Goal: Find specific page/section: Find specific page/section

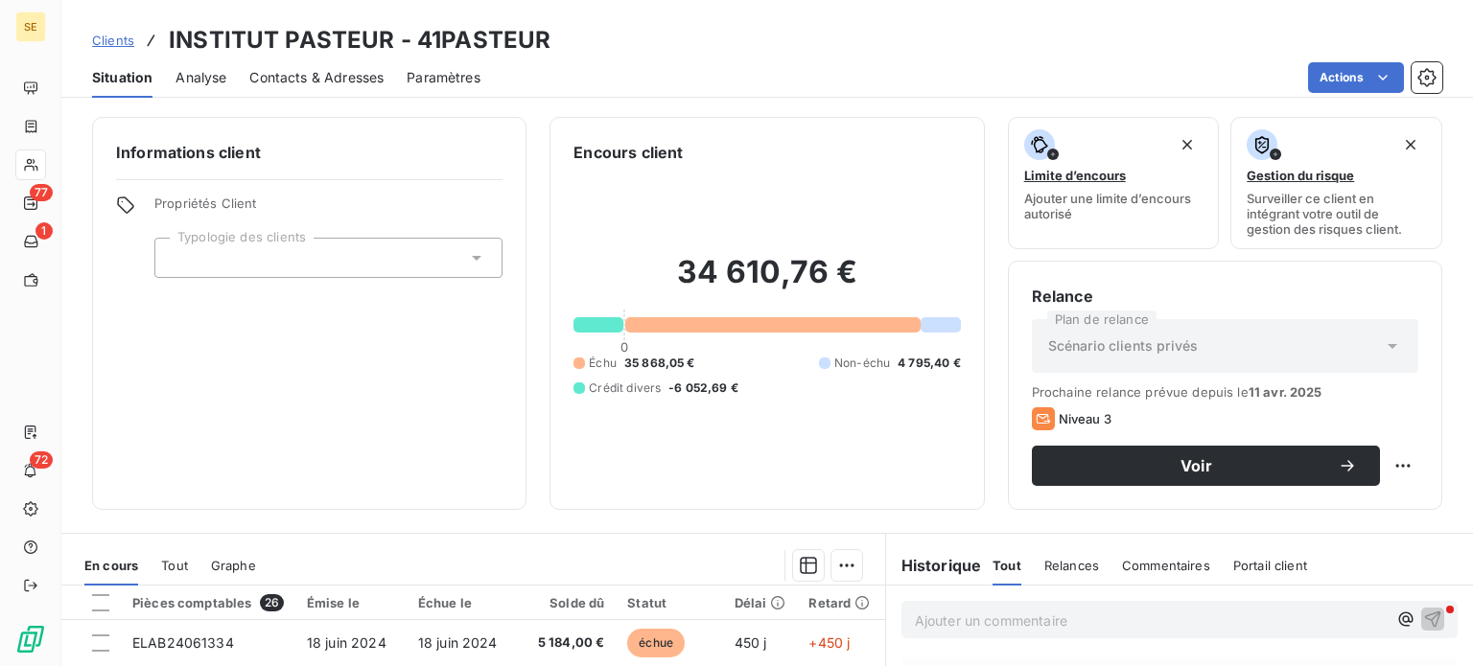
scroll to position [345, 0]
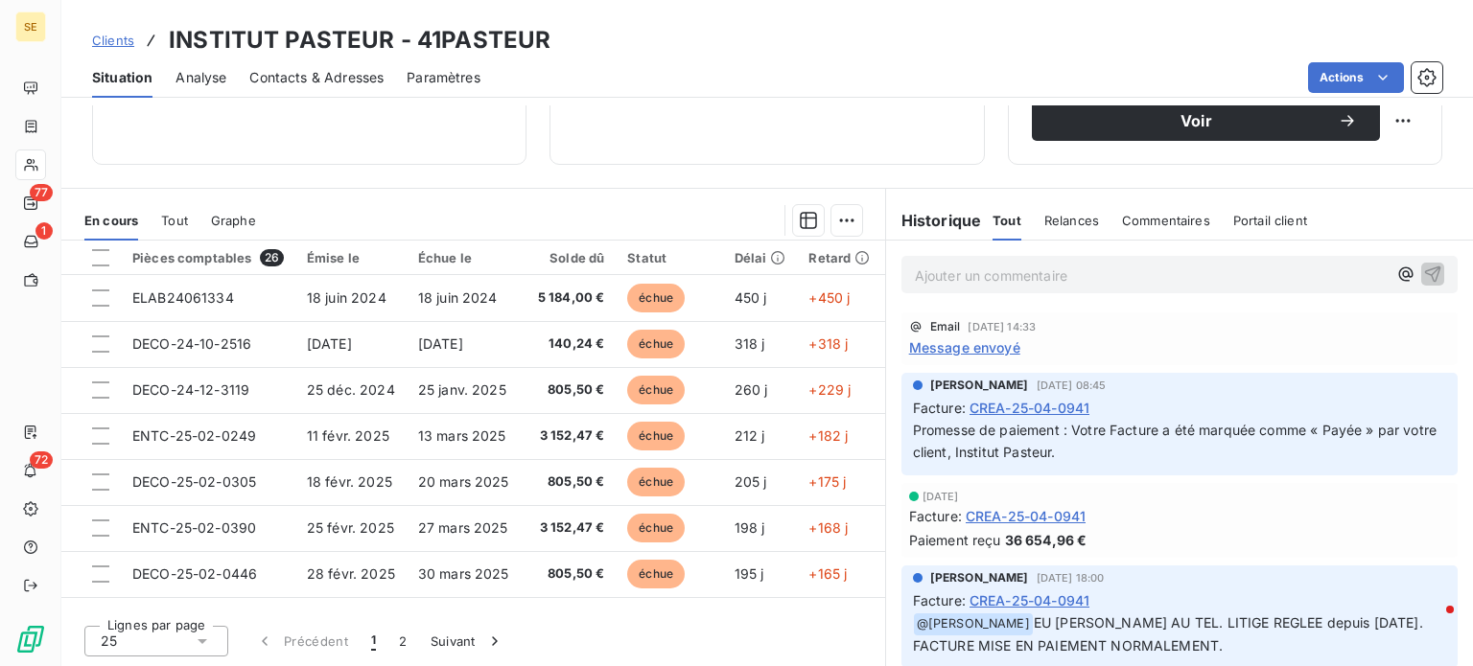
click at [111, 37] on span "Clients" at bounding box center [113, 40] width 42 height 15
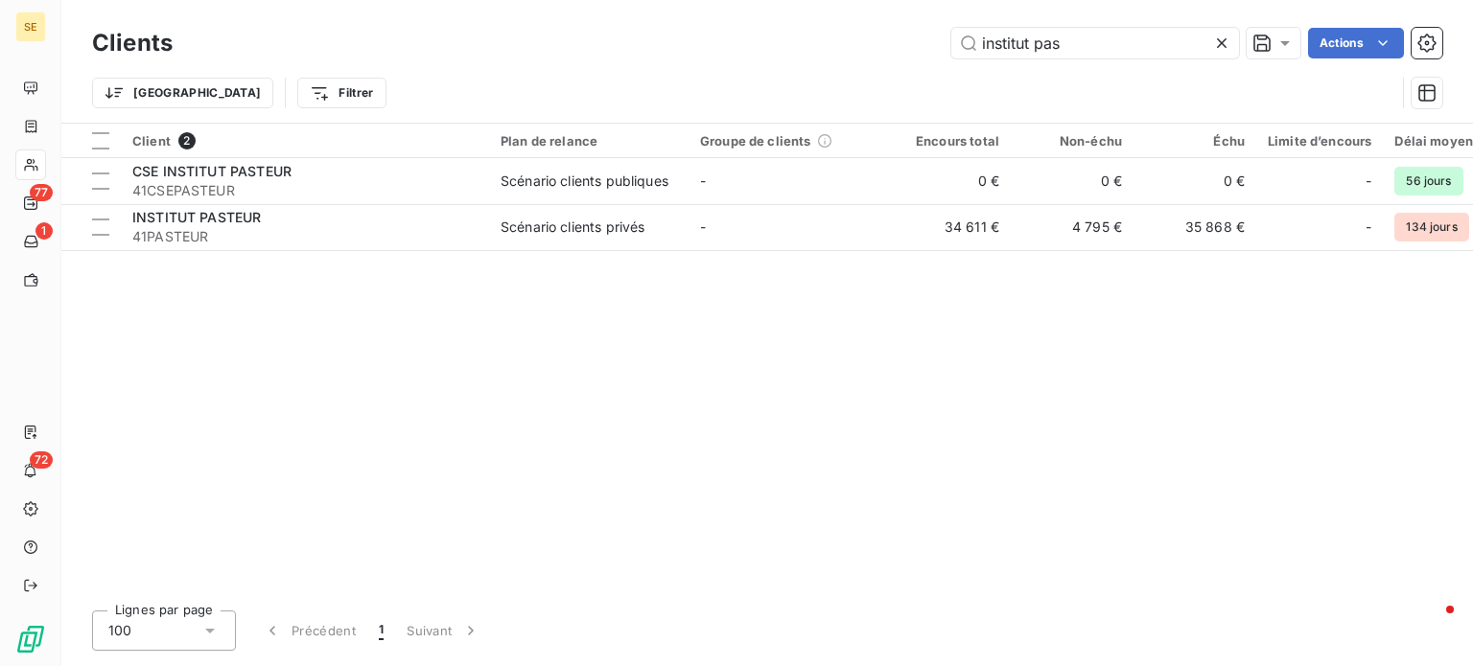
drag, startPoint x: 1071, startPoint y: 36, endPoint x: 800, endPoint y: 28, distance: 271.5
click at [801, 28] on div "institut pas Actions" at bounding box center [819, 43] width 1247 height 31
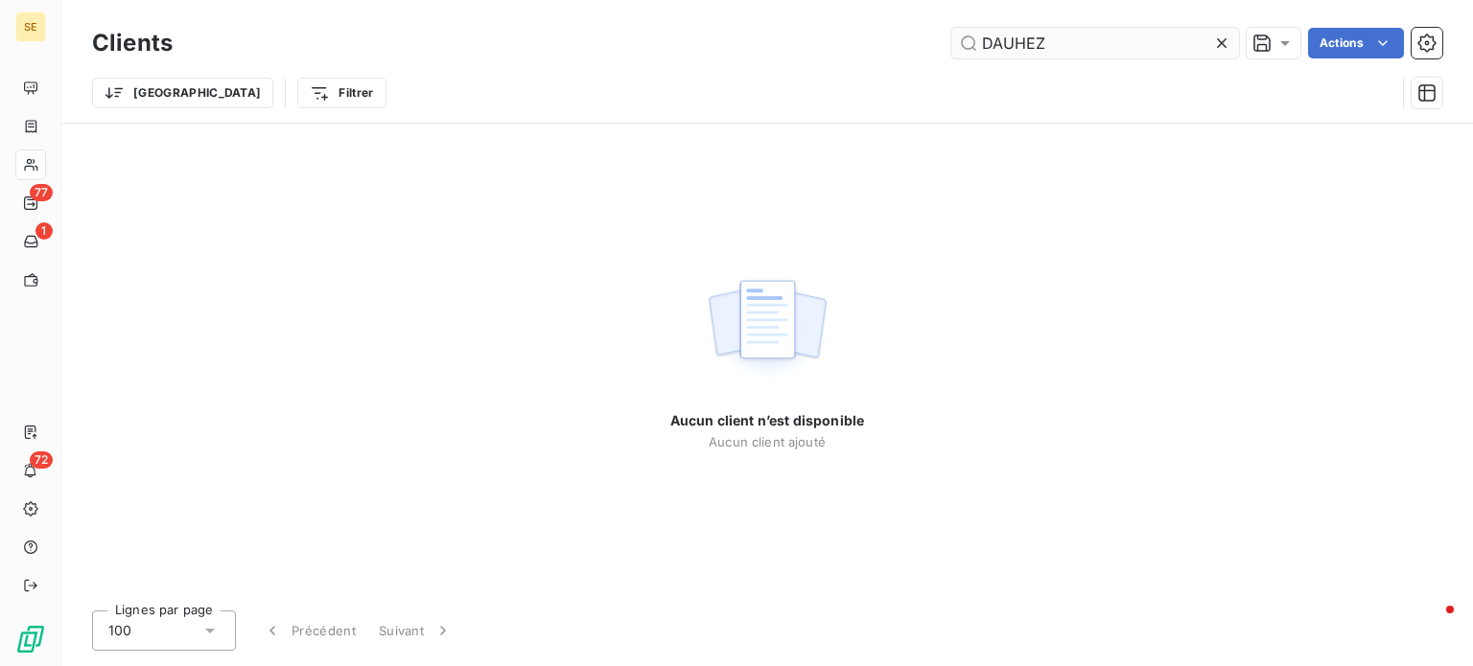
click at [1013, 41] on input "DAUHEZ" at bounding box center [1095, 43] width 288 height 31
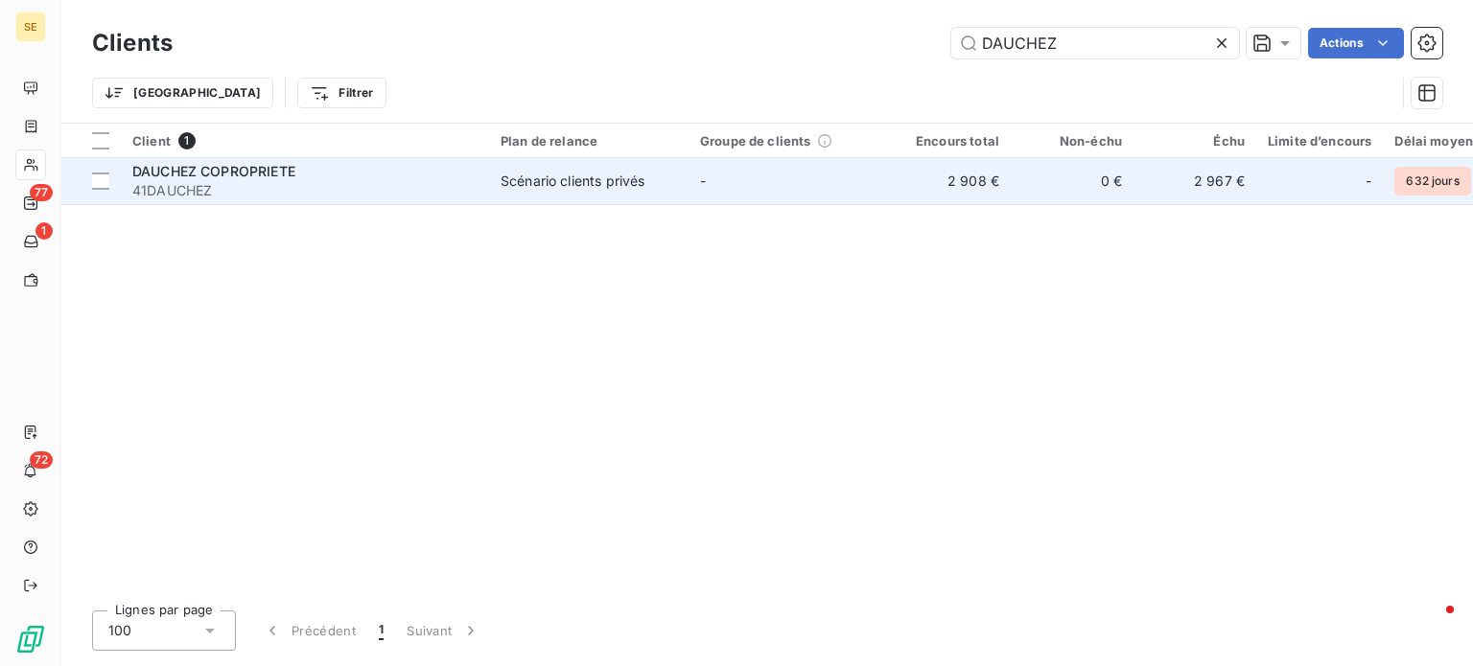
type input "DAUCHEZ"
click at [260, 179] on span "DAUCHEZ COPROPRIETE" at bounding box center [213, 171] width 163 height 16
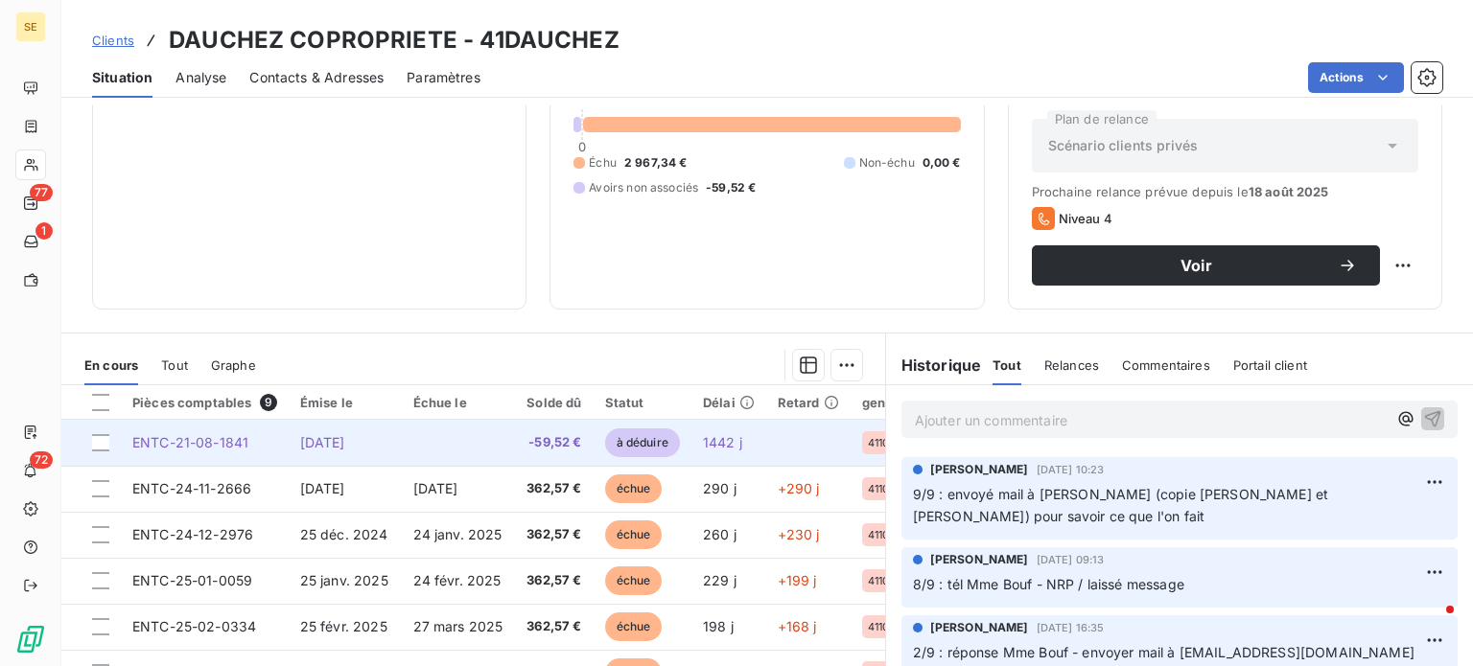
scroll to position [153, 0]
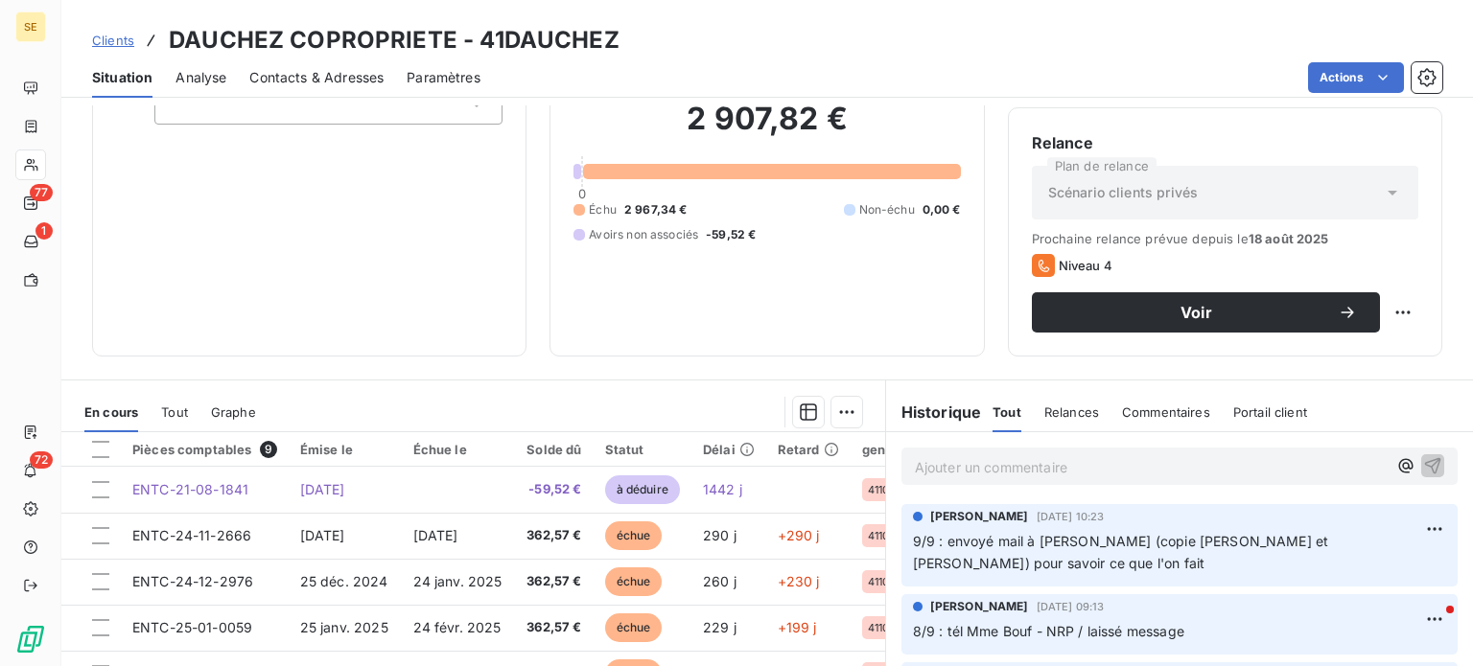
click at [336, 81] on span "Contacts & Adresses" at bounding box center [316, 77] width 134 height 19
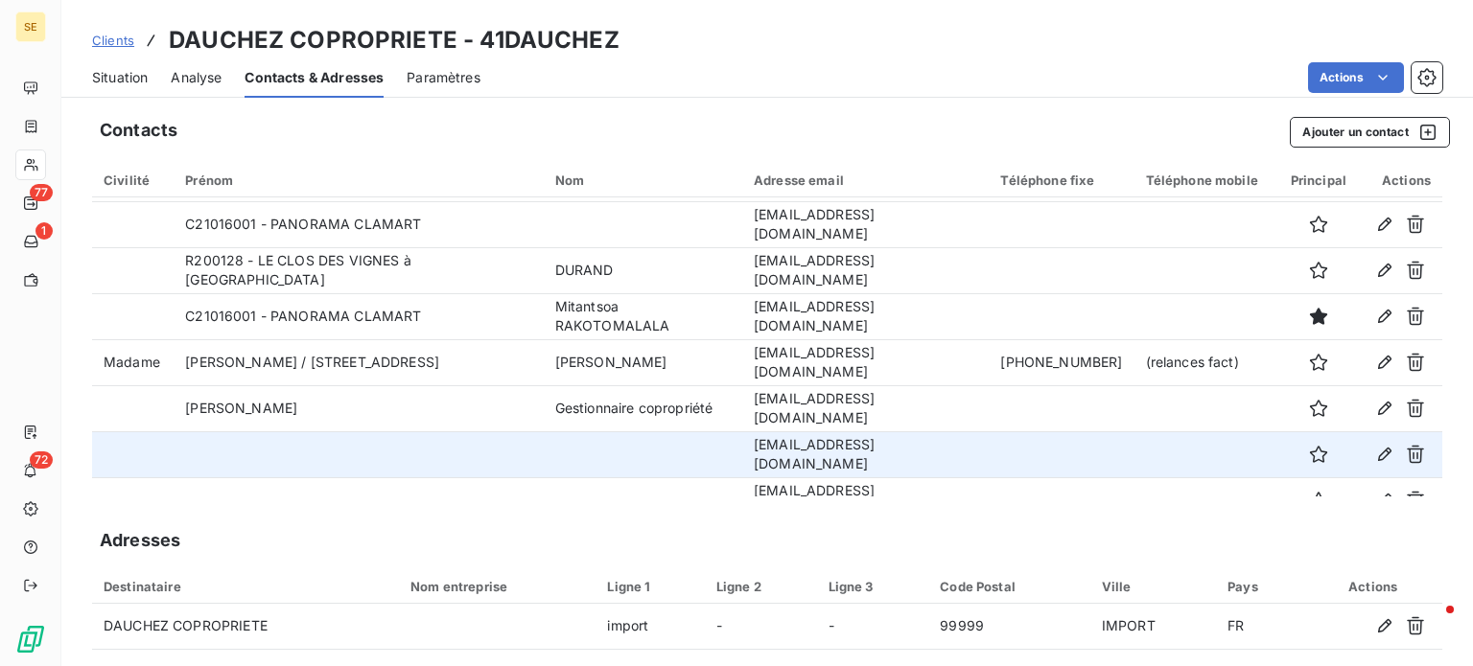
scroll to position [161, 0]
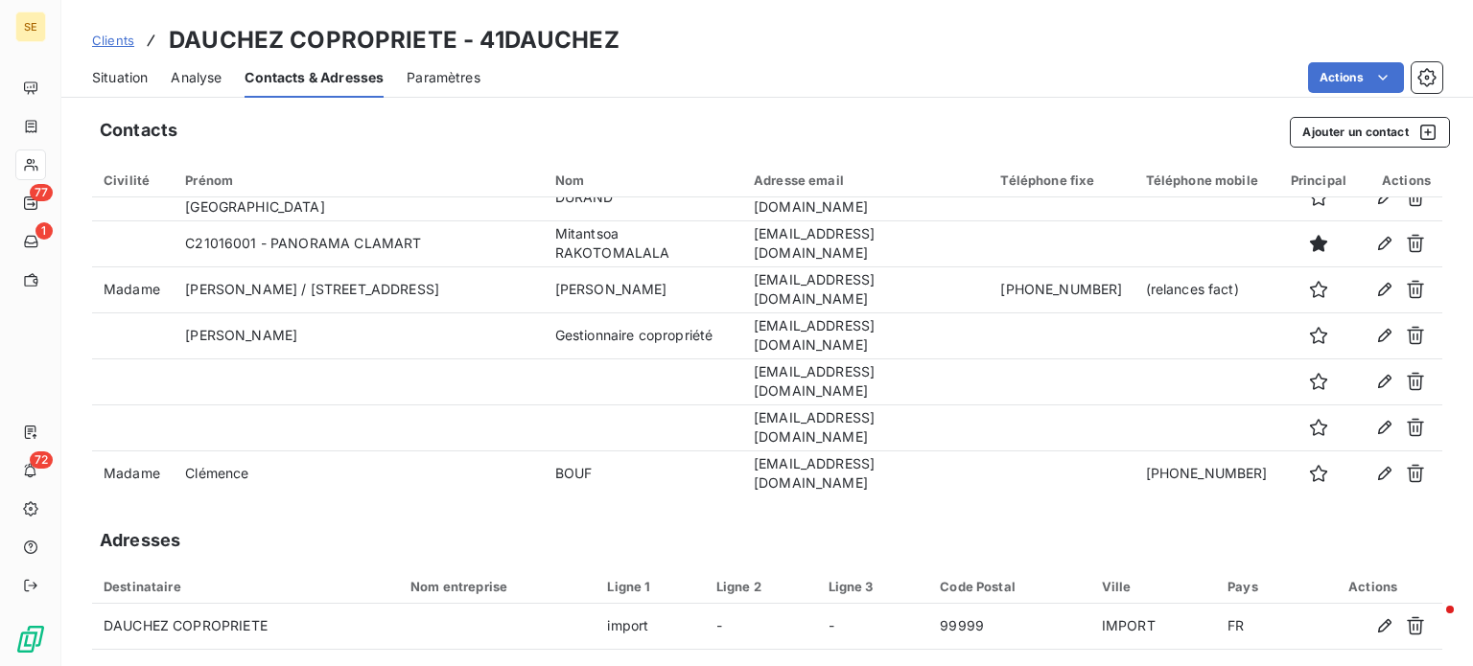
click at [110, 37] on span "Clients" at bounding box center [113, 40] width 42 height 15
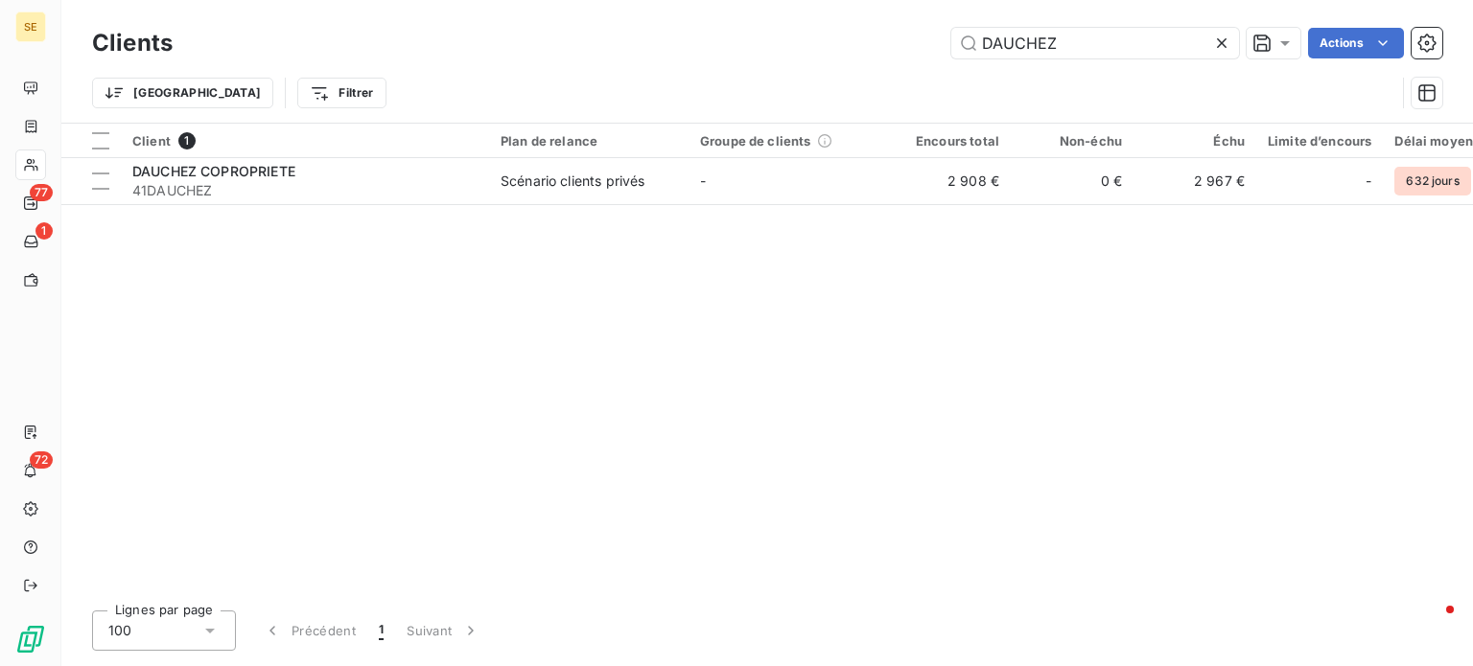
drag, startPoint x: 1066, startPoint y: 52, endPoint x: 936, endPoint y: 44, distance: 130.6
click at [936, 44] on div "DAUCHEZ Actions" at bounding box center [819, 43] width 1247 height 31
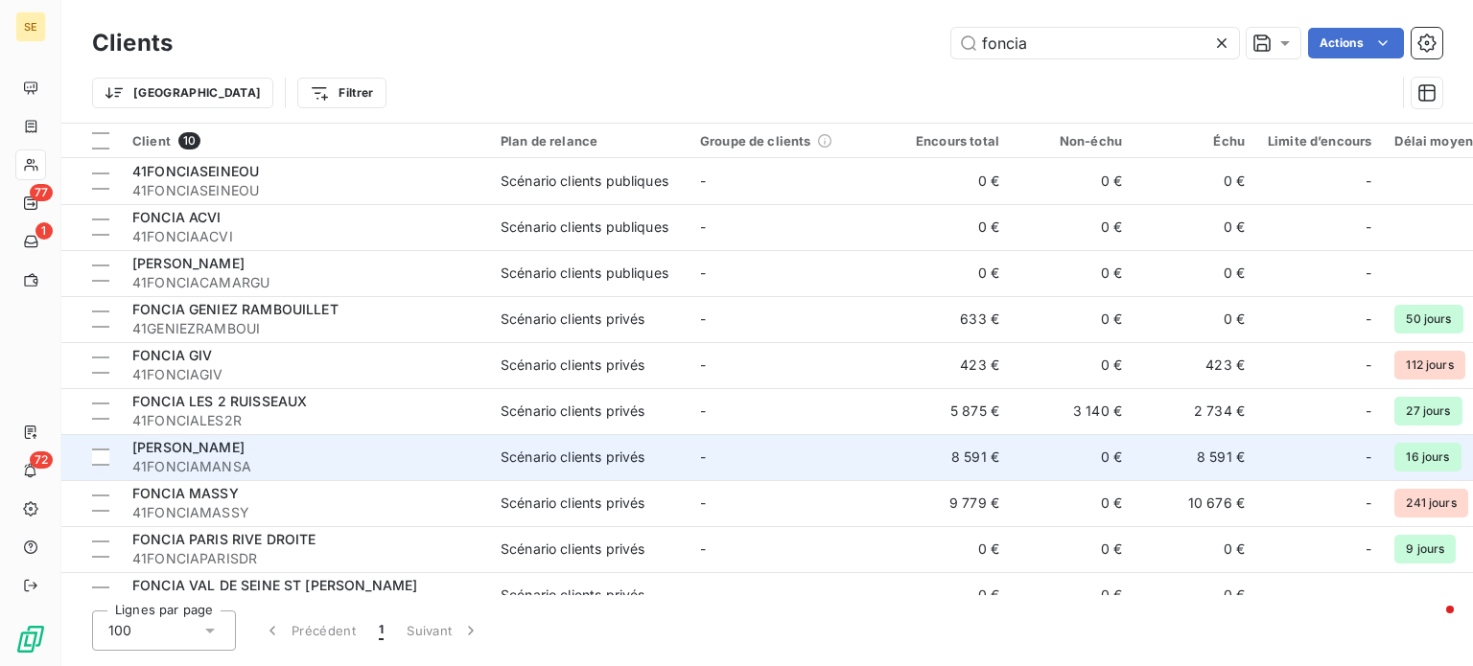
type input "foncia"
click at [245, 451] on span "[PERSON_NAME]" at bounding box center [188, 447] width 112 height 16
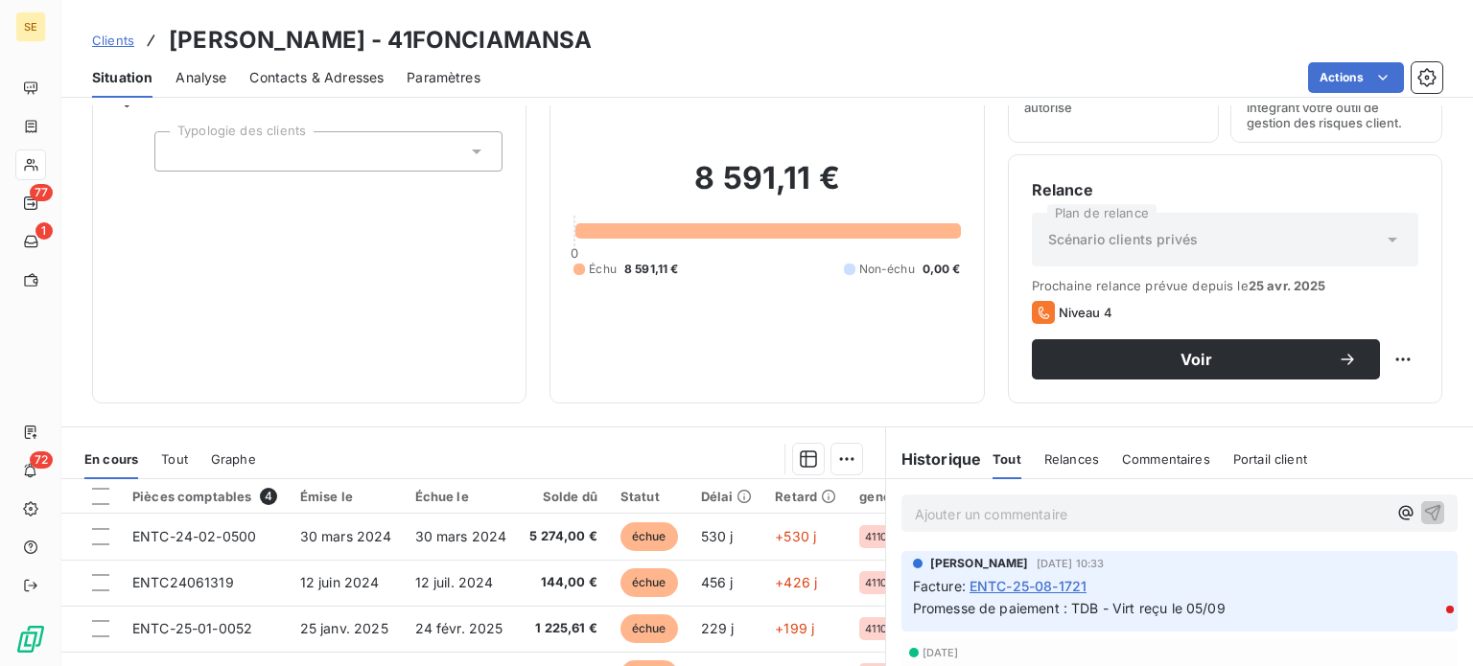
scroll to position [345, 0]
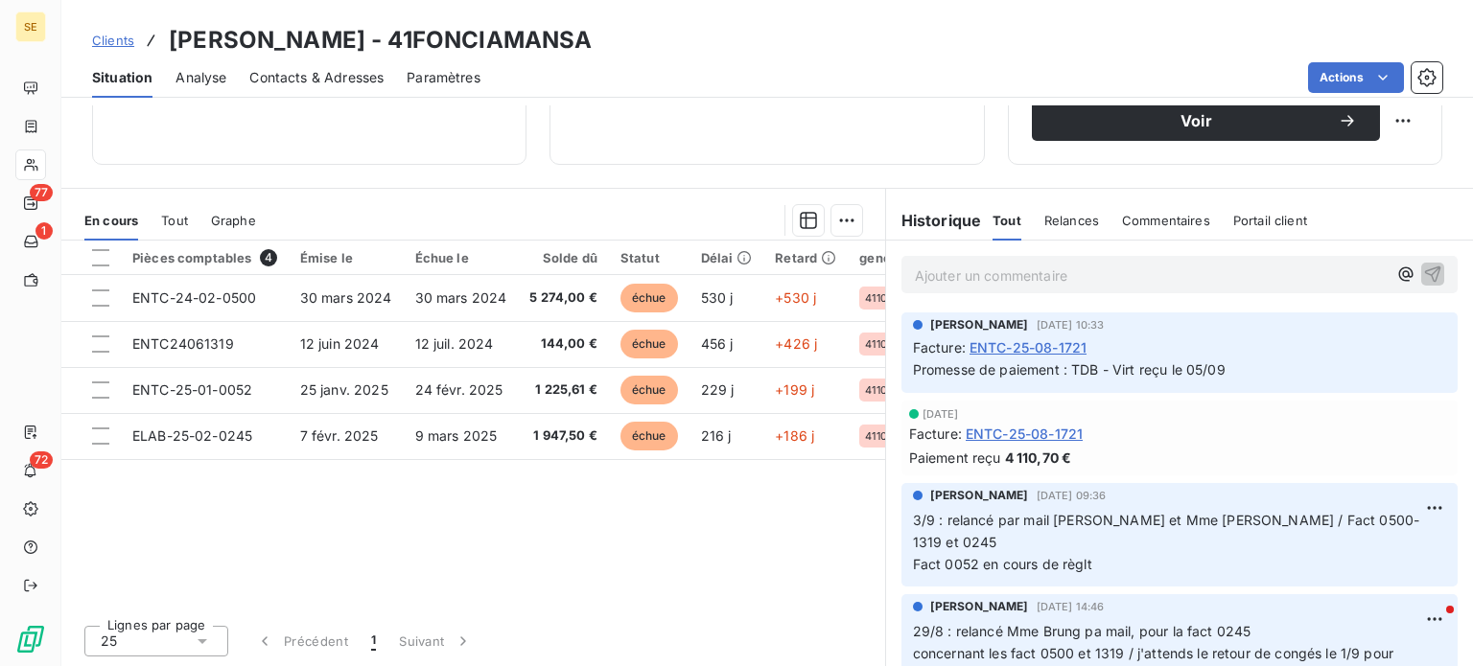
click at [300, 83] on span "Contacts & Adresses" at bounding box center [316, 77] width 134 height 19
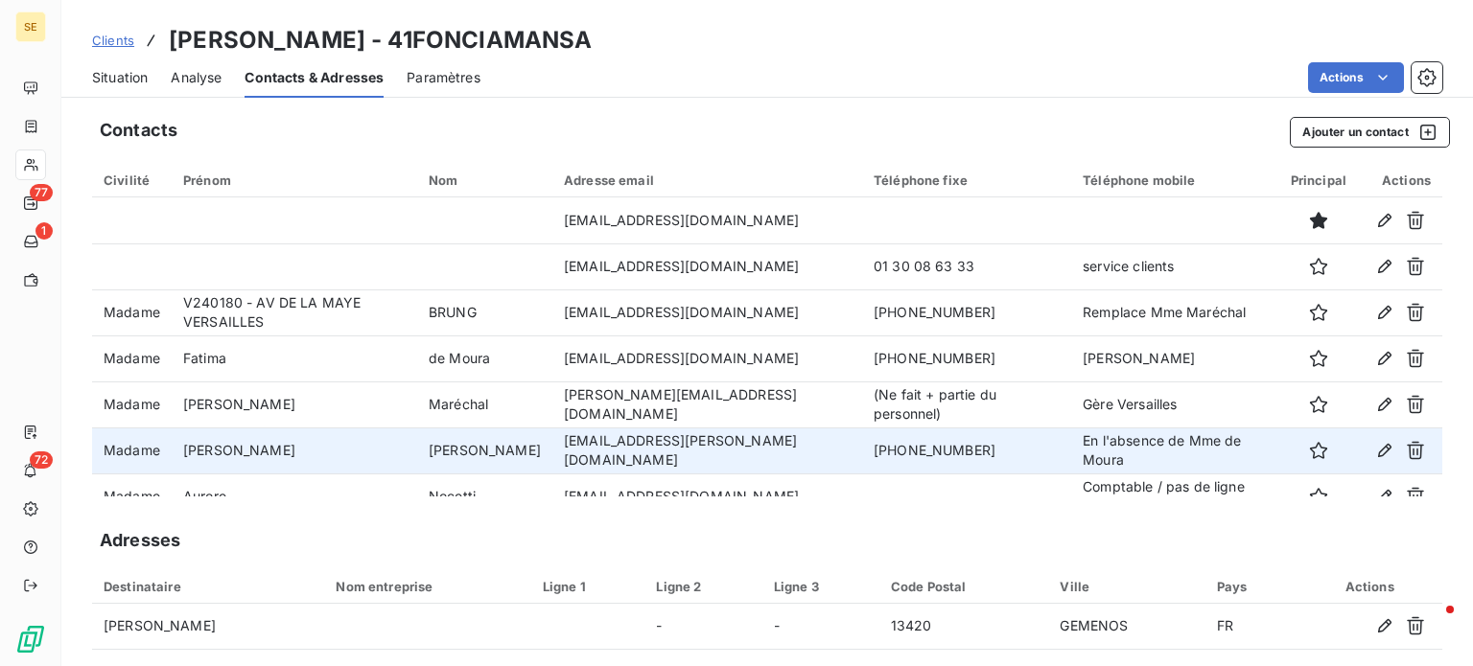
scroll to position [253, 0]
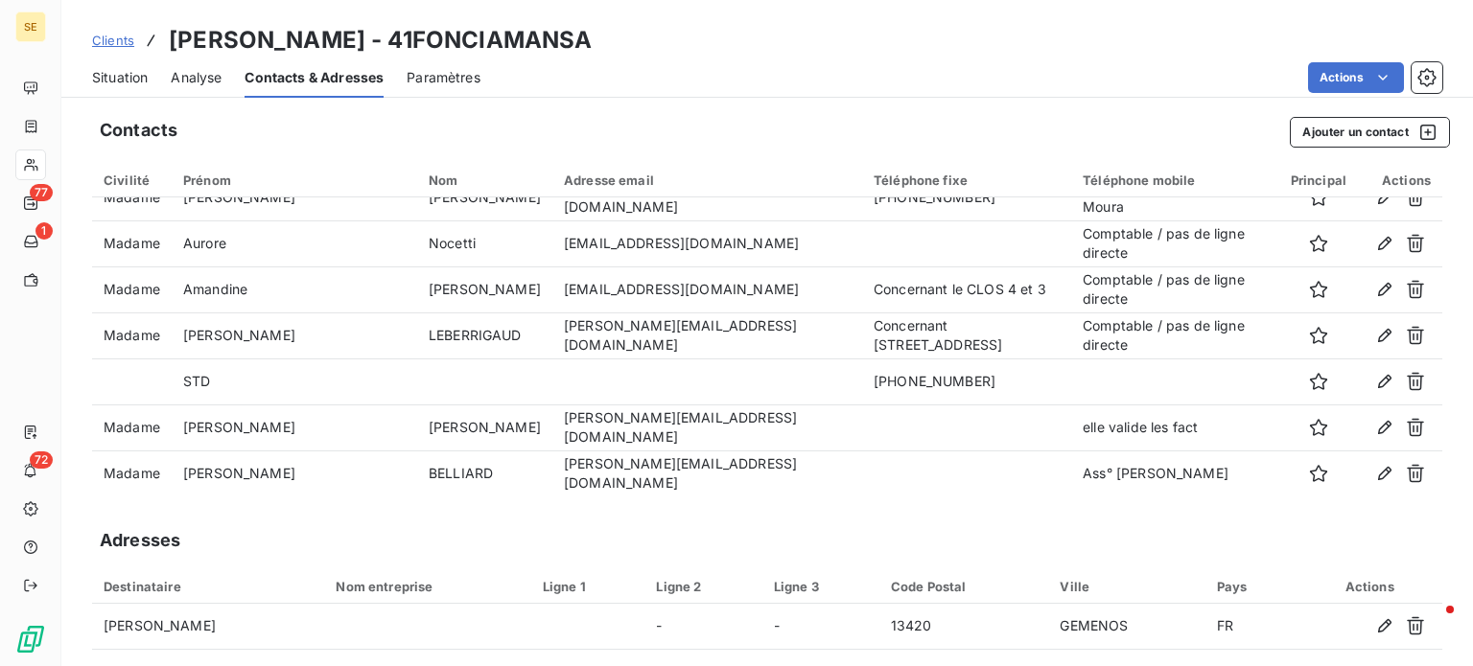
click at [107, 40] on span "Clients" at bounding box center [113, 40] width 42 height 15
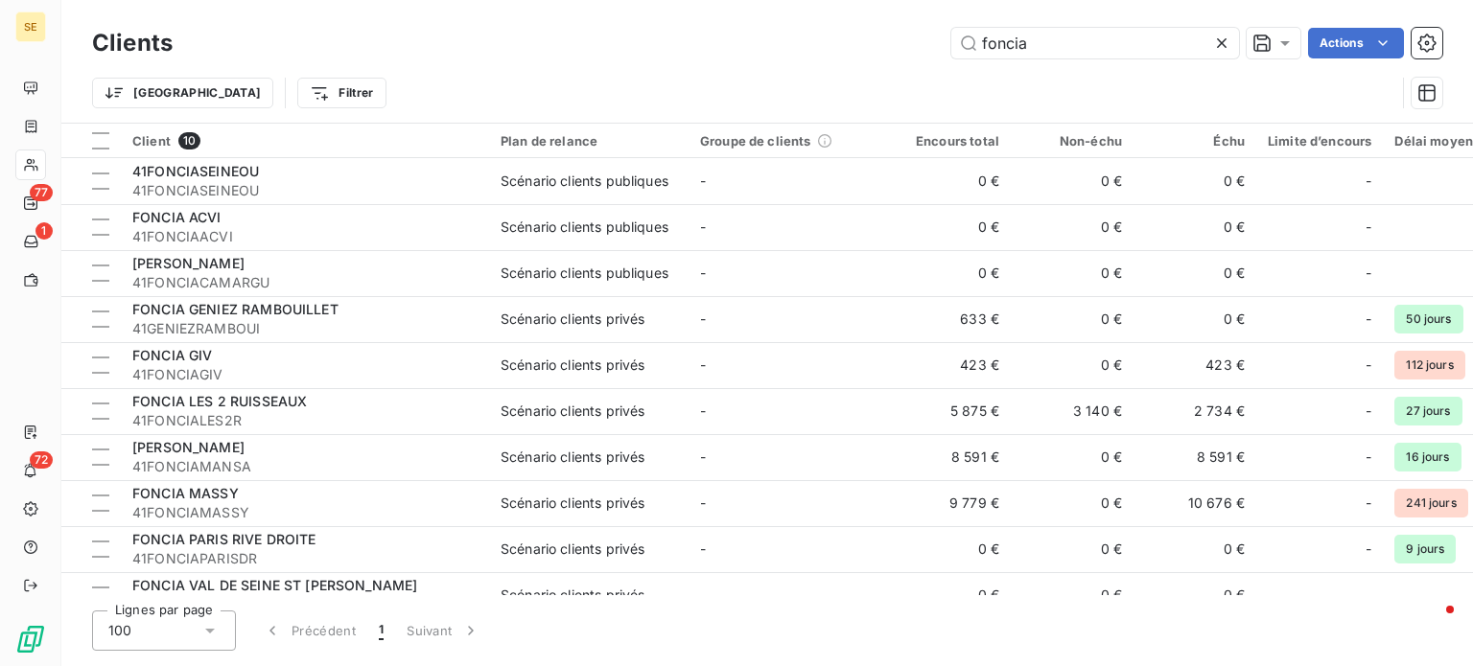
drag, startPoint x: 1051, startPoint y: 45, endPoint x: 861, endPoint y: 41, distance: 189.9
click at [861, 41] on div "foncia Actions" at bounding box center [819, 43] width 1247 height 31
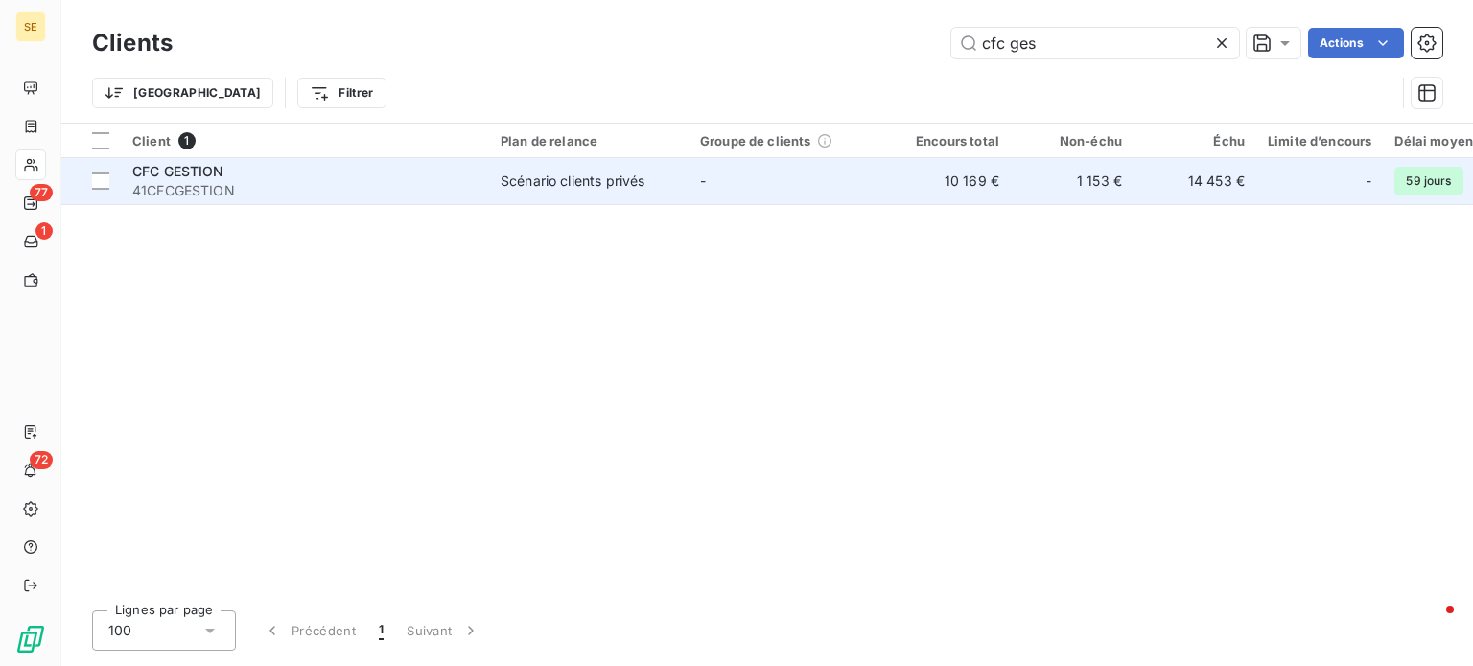
type input "cfc ges"
click at [255, 175] on div "CFC GESTION" at bounding box center [304, 171] width 345 height 19
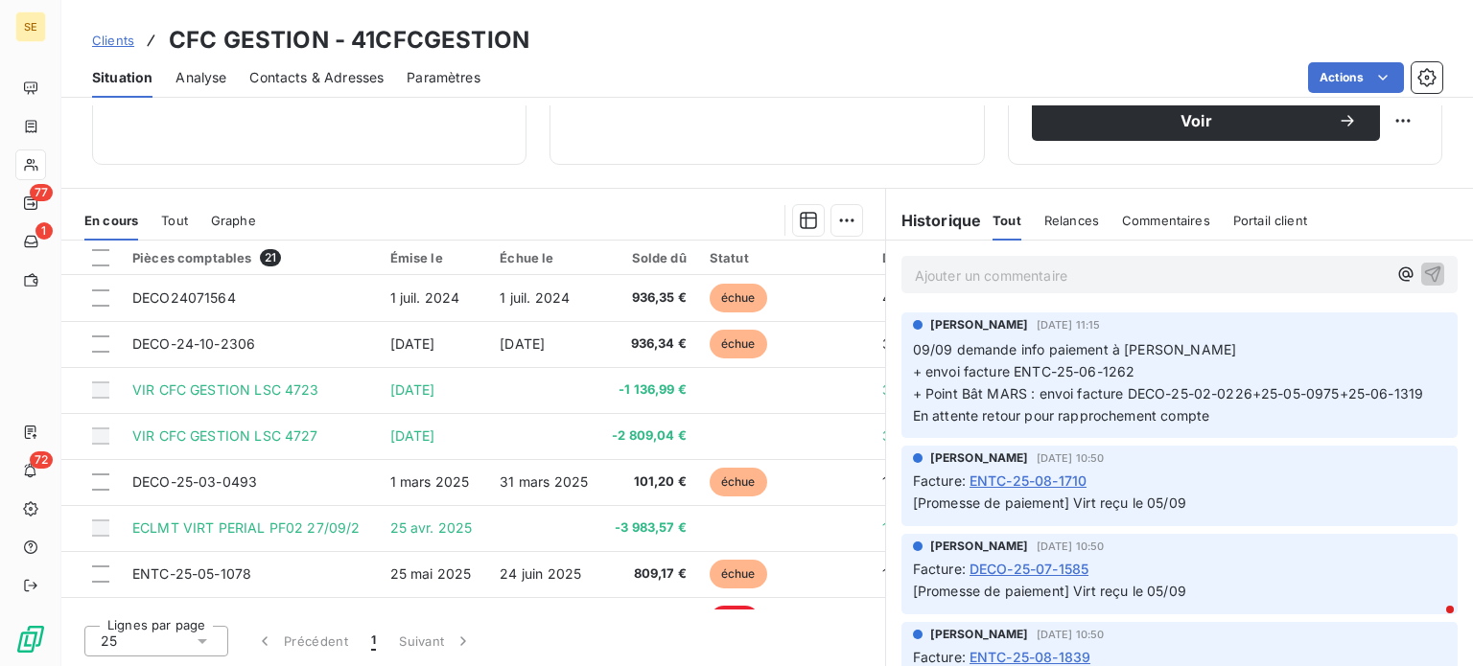
click at [112, 42] on span "Clients" at bounding box center [113, 40] width 42 height 15
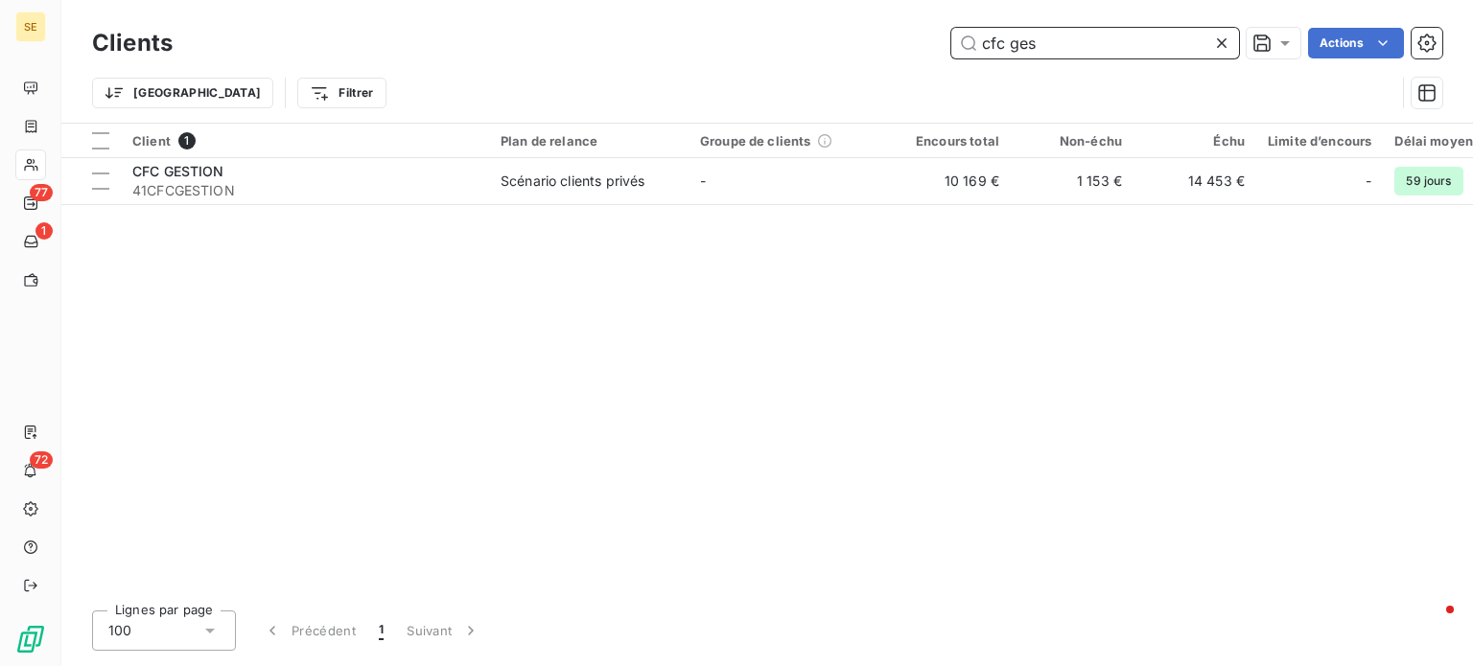
drag, startPoint x: 1091, startPoint y: 58, endPoint x: 894, endPoint y: 35, distance: 198.9
click at [894, 35] on div "Clients cfc ges Actions" at bounding box center [767, 43] width 1350 height 40
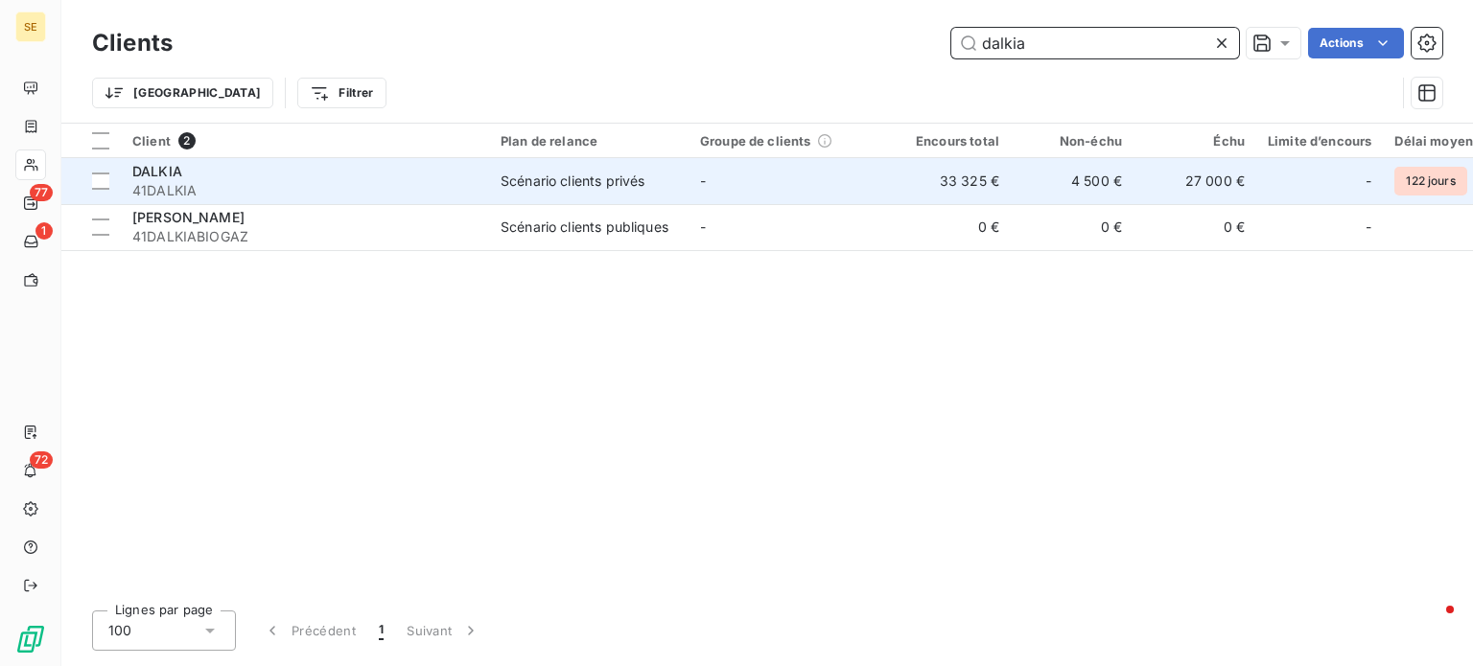
type input "dalkia"
click at [671, 172] on span "Scénario clients privés" at bounding box center [589, 181] width 176 height 19
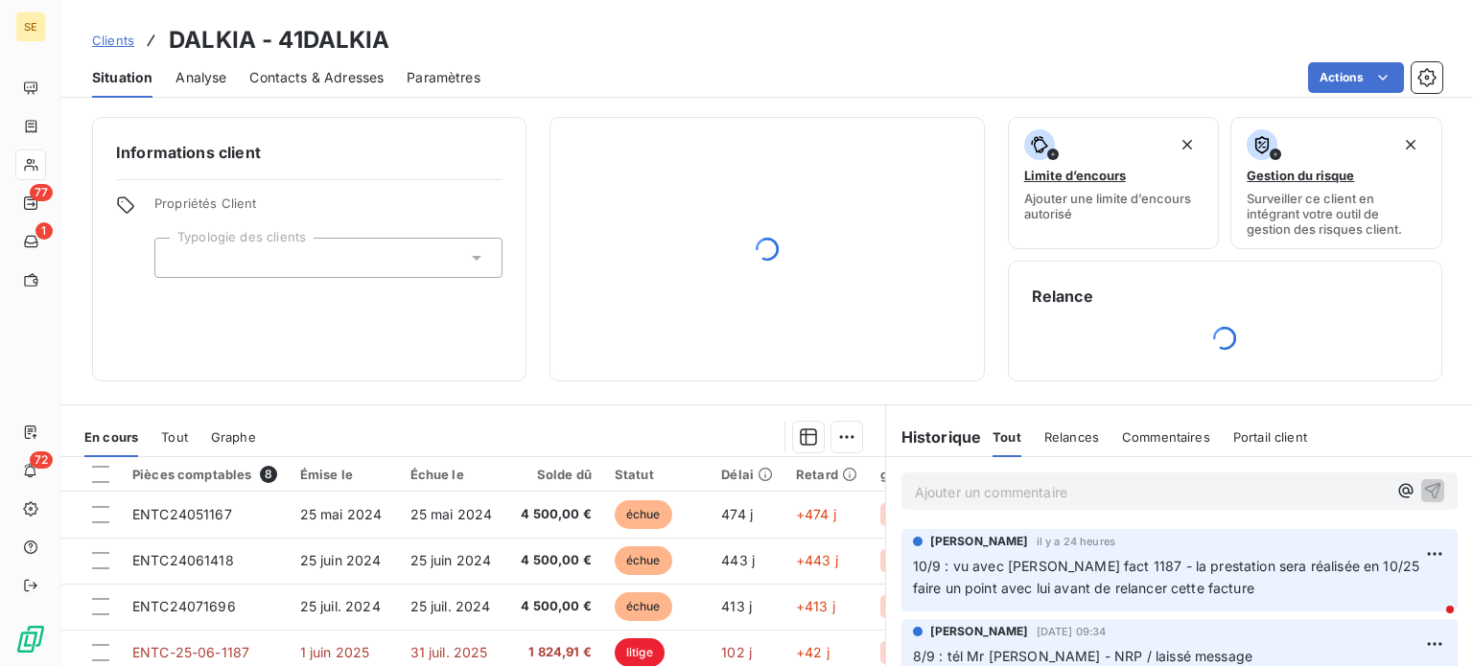
click at [339, 79] on span "Contacts & Adresses" at bounding box center [316, 77] width 134 height 19
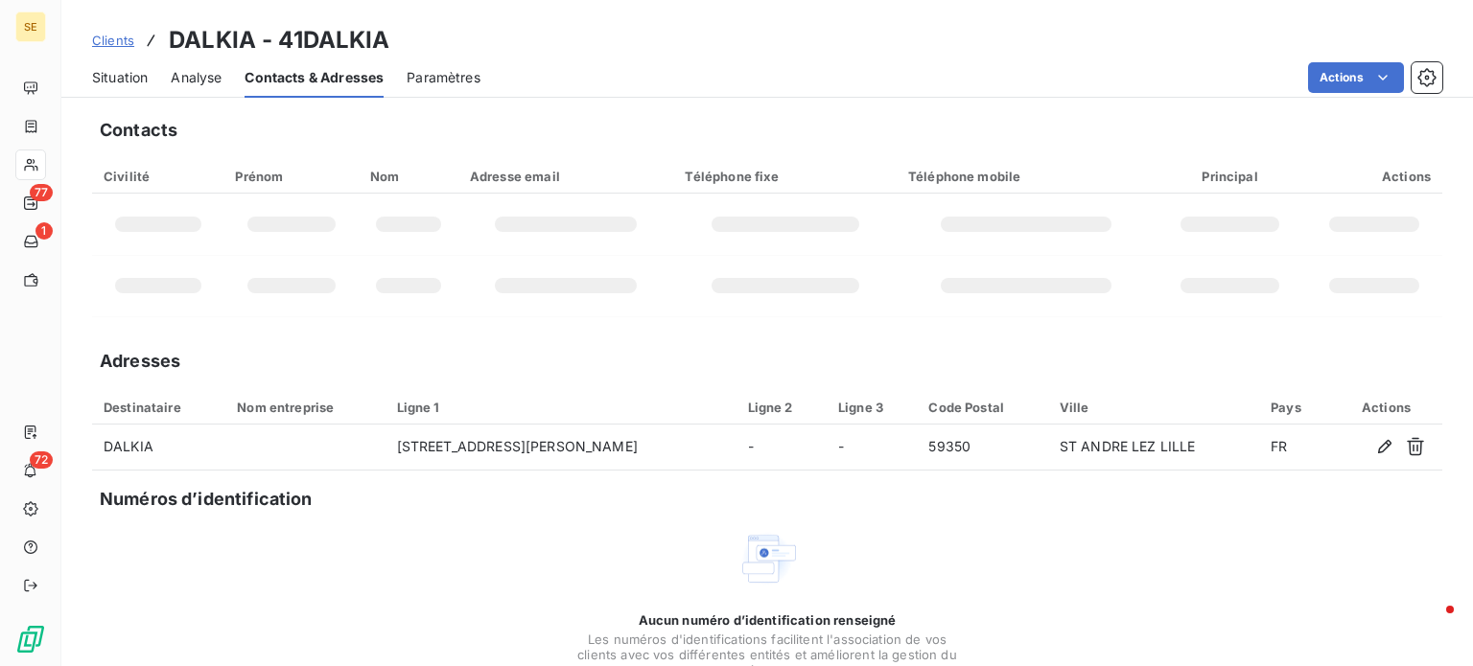
drag, startPoint x: 108, startPoint y: 75, endPoint x: 135, endPoint y: 83, distance: 28.2
click at [108, 74] on span "Situation" at bounding box center [120, 77] width 56 height 19
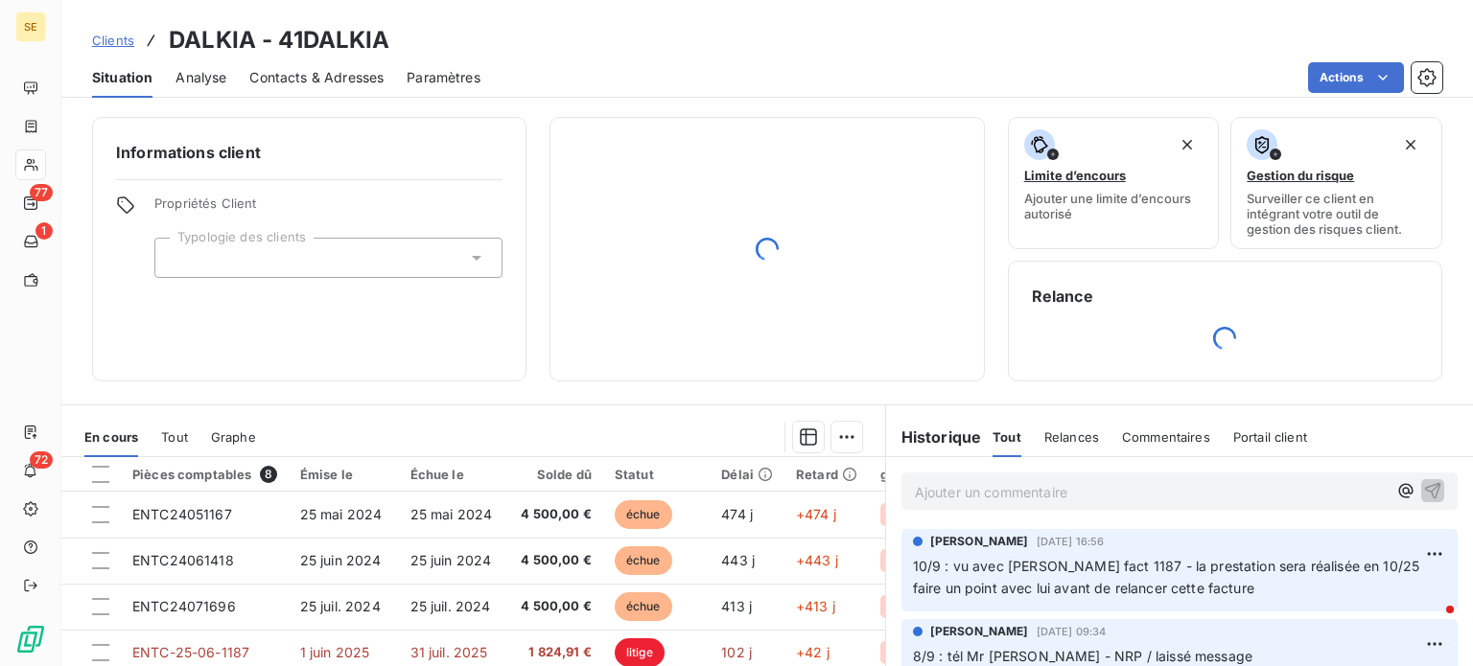
click at [284, 82] on span "Contacts & Adresses" at bounding box center [316, 77] width 134 height 19
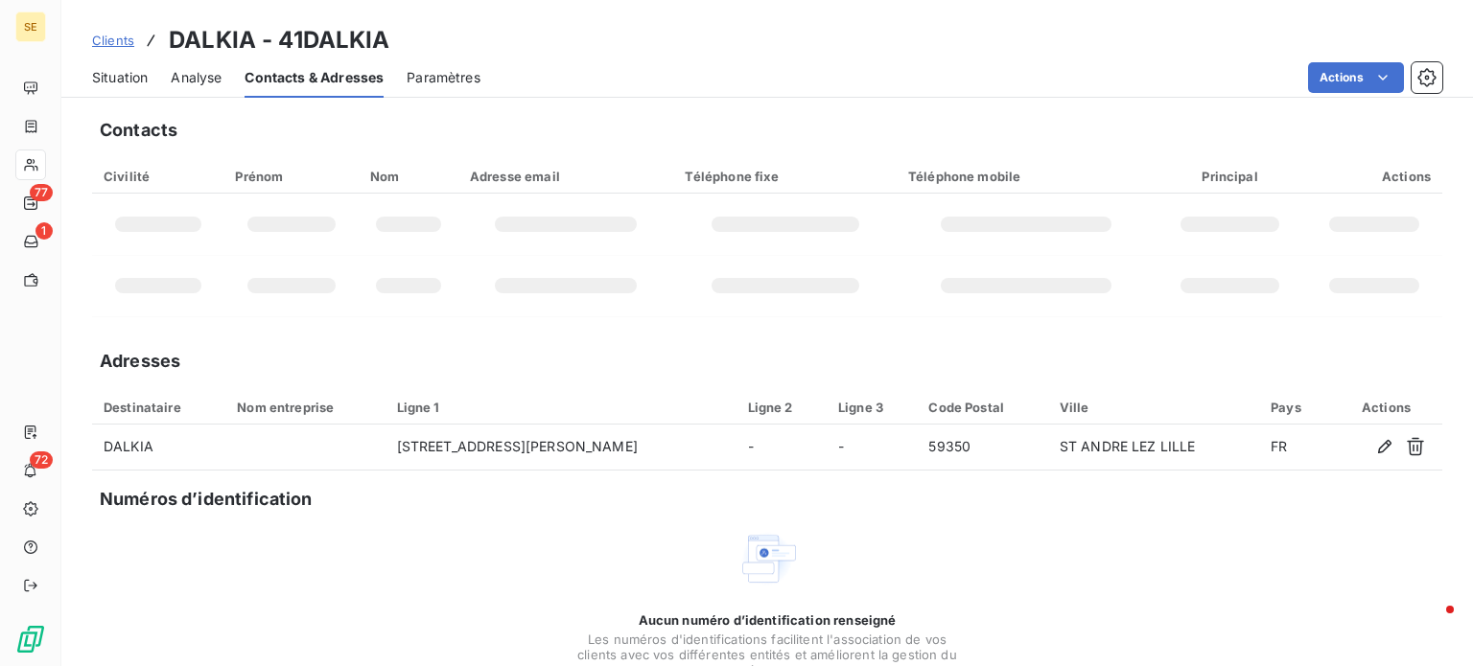
click at [118, 72] on span "Situation" at bounding box center [120, 77] width 56 height 19
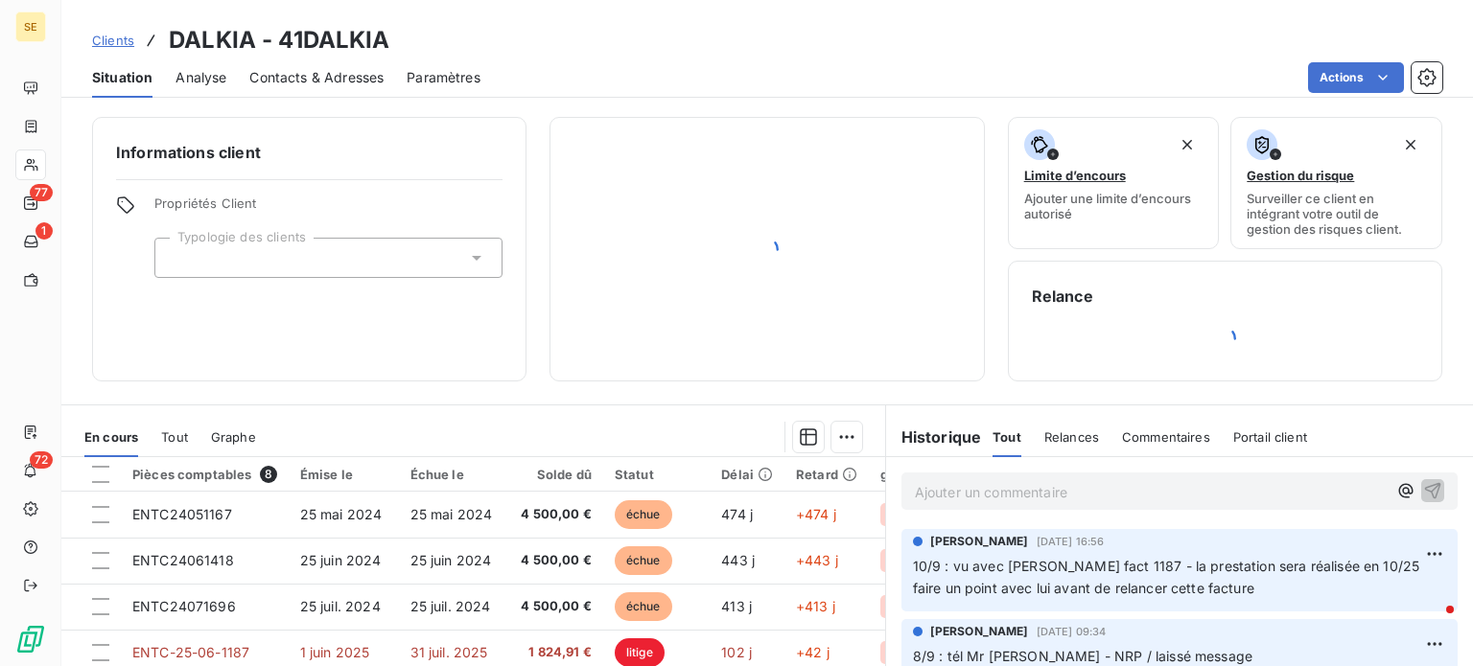
click at [341, 76] on span "Contacts & Adresses" at bounding box center [316, 77] width 134 height 19
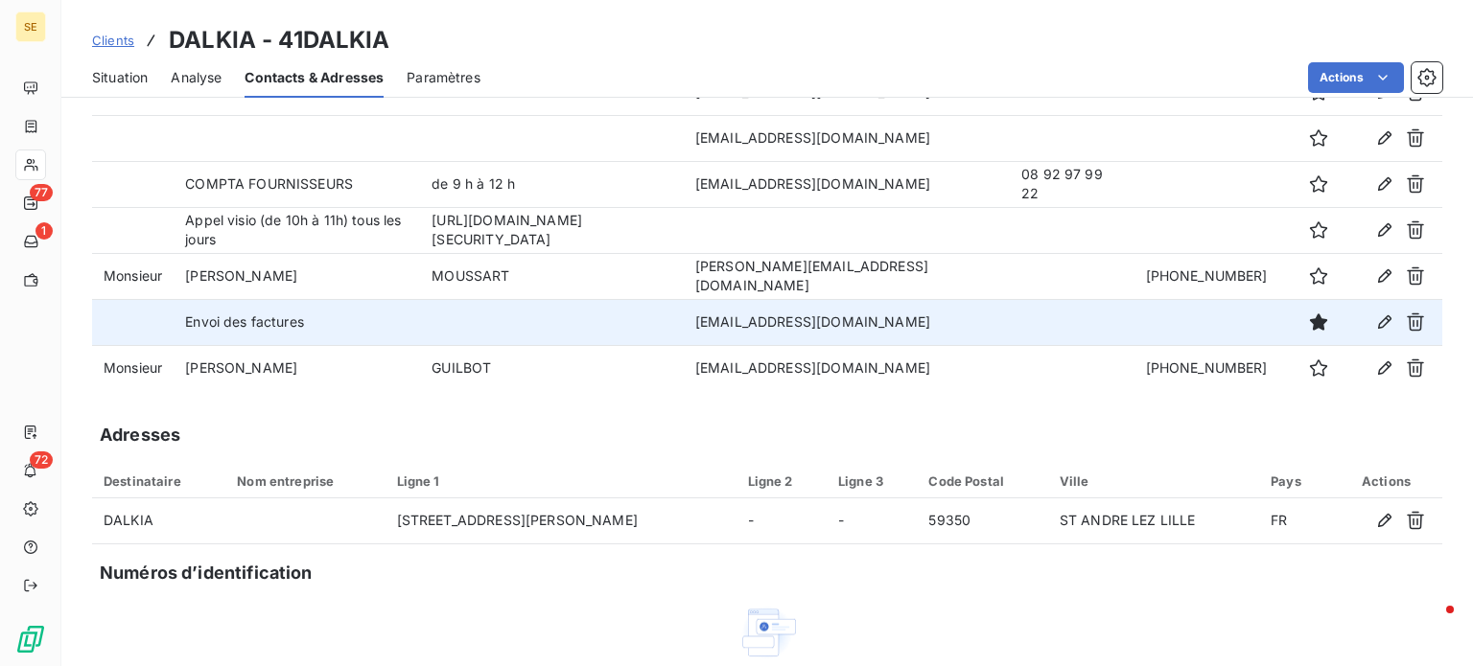
scroll to position [83, 0]
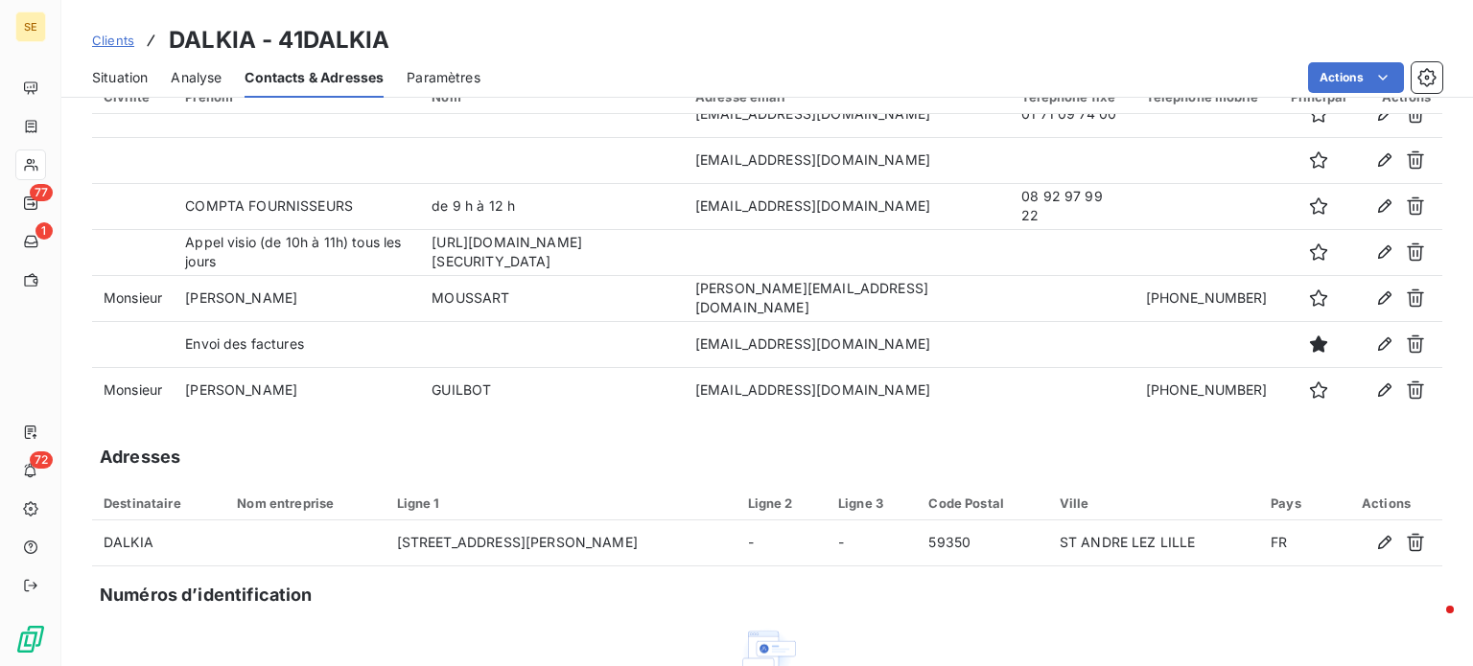
drag, startPoint x: 115, startPoint y: 75, endPoint x: 151, endPoint y: 69, distance: 35.9
click at [115, 75] on span "Situation" at bounding box center [120, 77] width 56 height 19
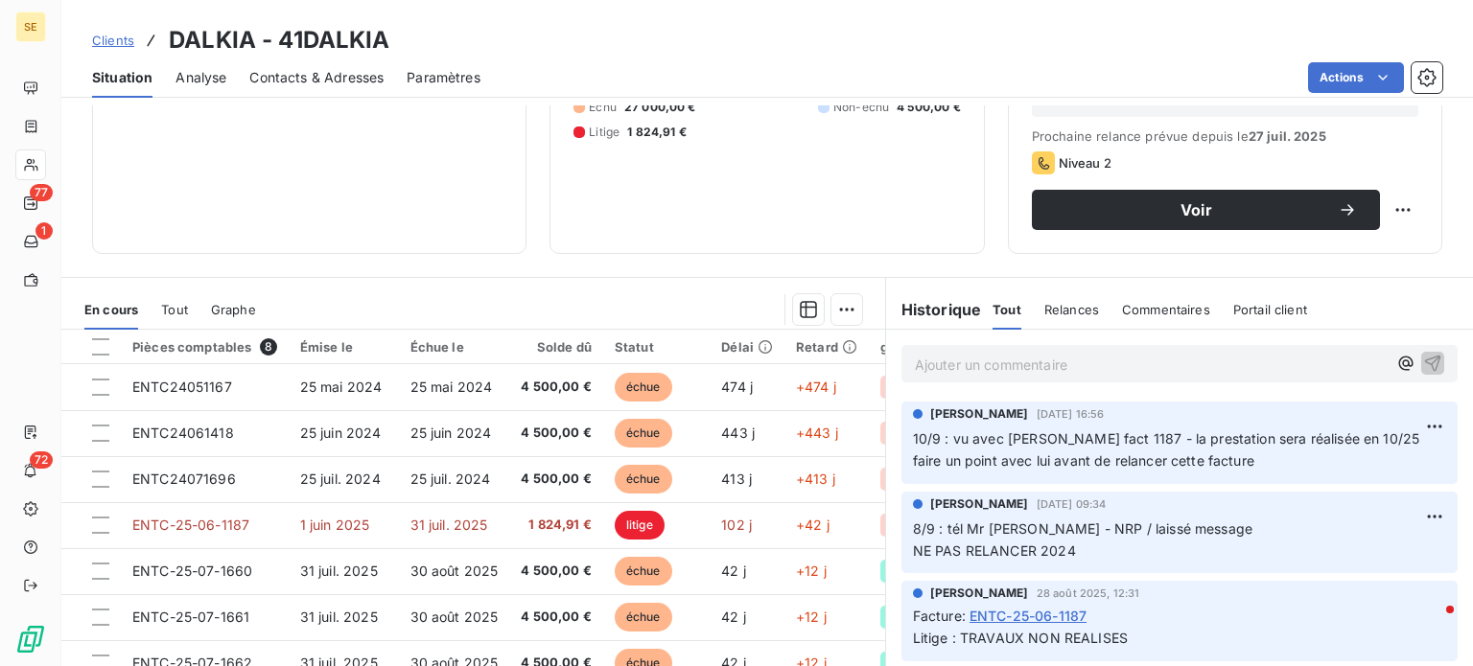
scroll to position [345, 0]
